Goal: Transaction & Acquisition: Obtain resource

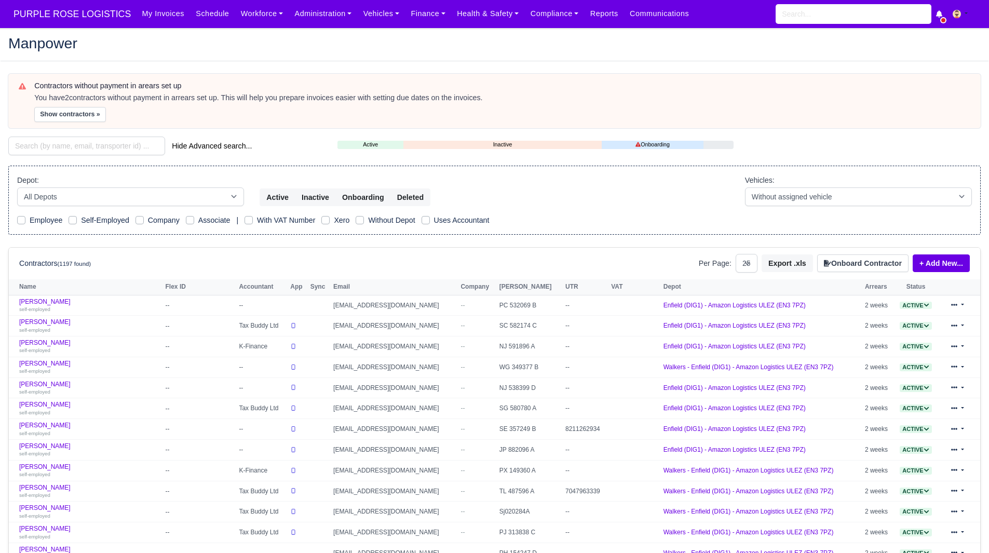
select select "25"
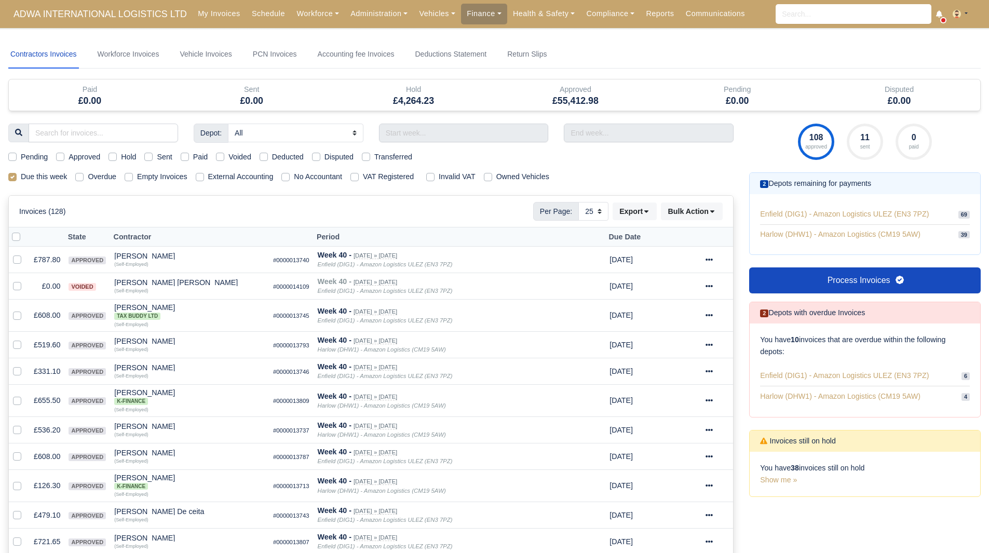
select select "25"
click at [622, 209] on button "Export" at bounding box center [634, 211] width 44 height 18
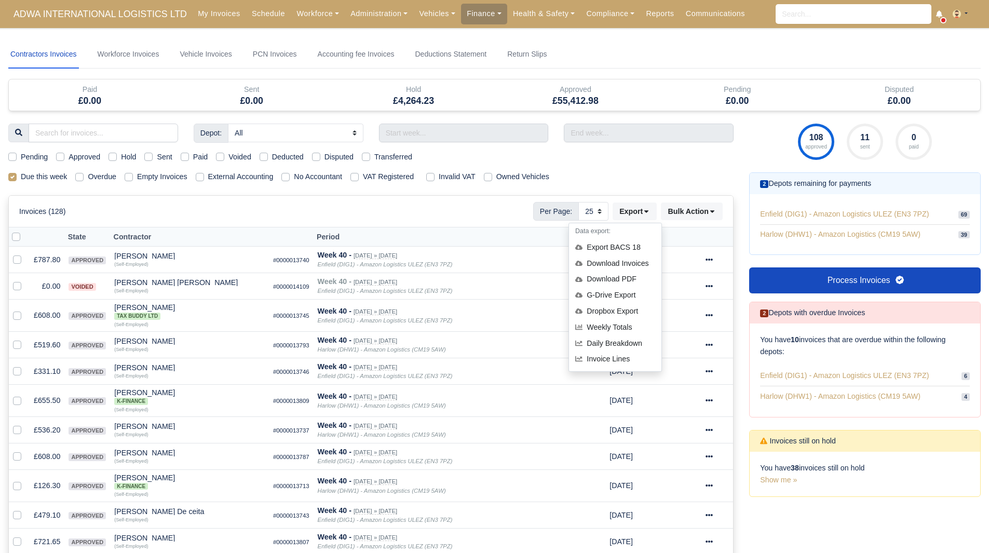
click at [390, 215] on div "Invoices (128) Per Page: 10 25 50 Export Data export: Export BACS 18 Download I…" at bounding box center [370, 211] width 703 height 19
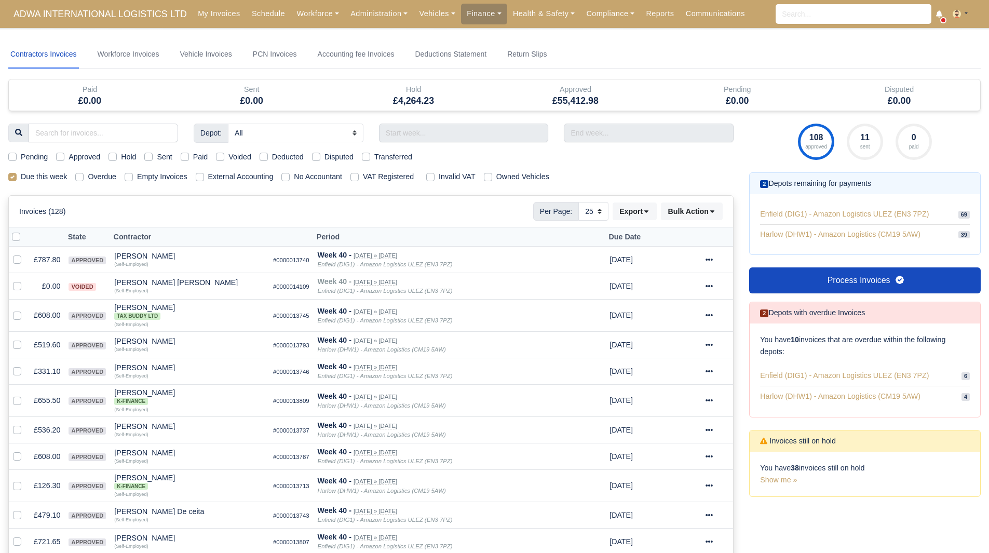
click at [29, 177] on label "Due this week" at bounding box center [44, 177] width 46 height 12
click at [17, 177] on input "Due this week" at bounding box center [12, 175] width 8 height 8
checkbox input "false"
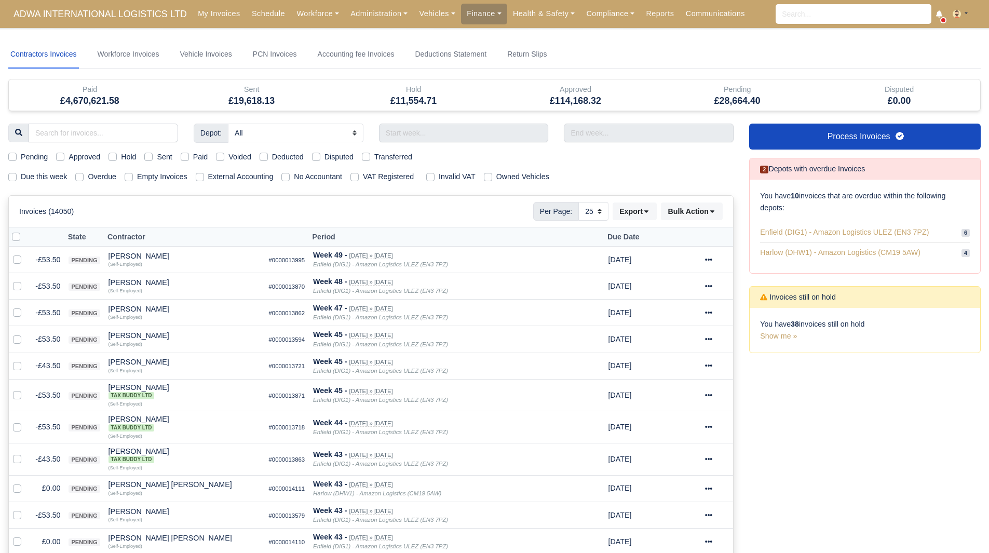
click at [21, 177] on label "Due this week" at bounding box center [44, 177] width 46 height 12
click at [12, 177] on input "Due this week" at bounding box center [12, 175] width 8 height 8
checkbox input "true"
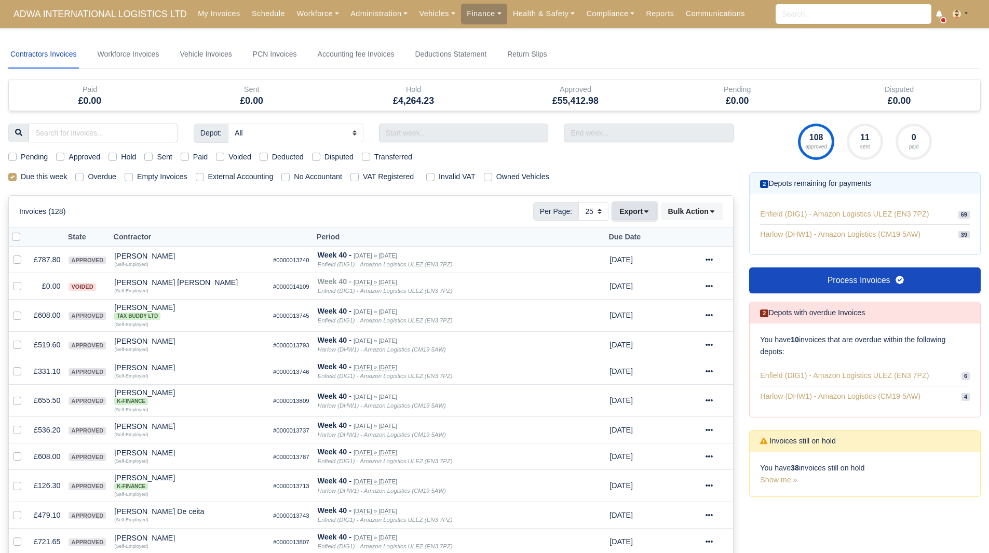
click at [644, 214] on icon at bounding box center [645, 211] width 7 height 7
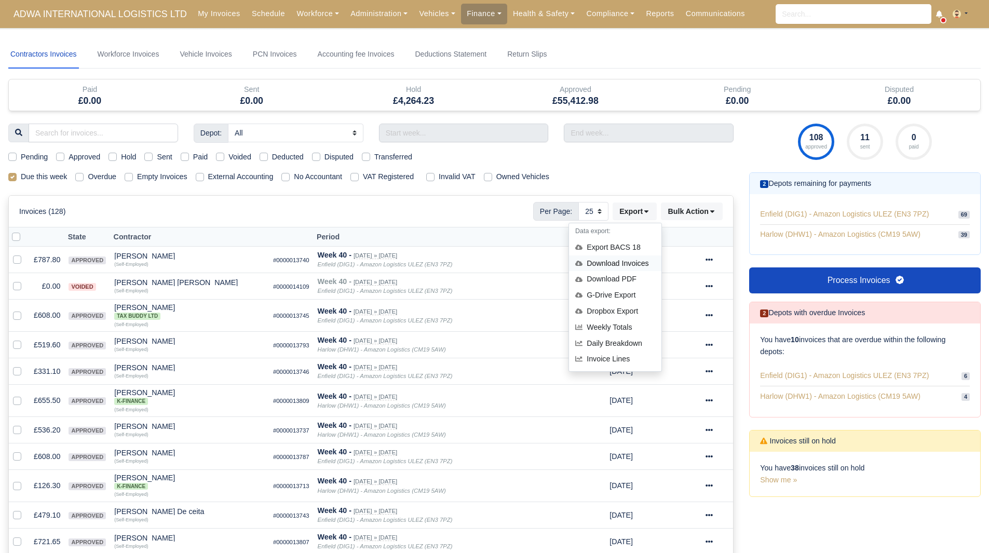
click at [615, 263] on div "Download Invoices" at bounding box center [615, 263] width 92 height 16
